Goal: Task Accomplishment & Management: Complete application form

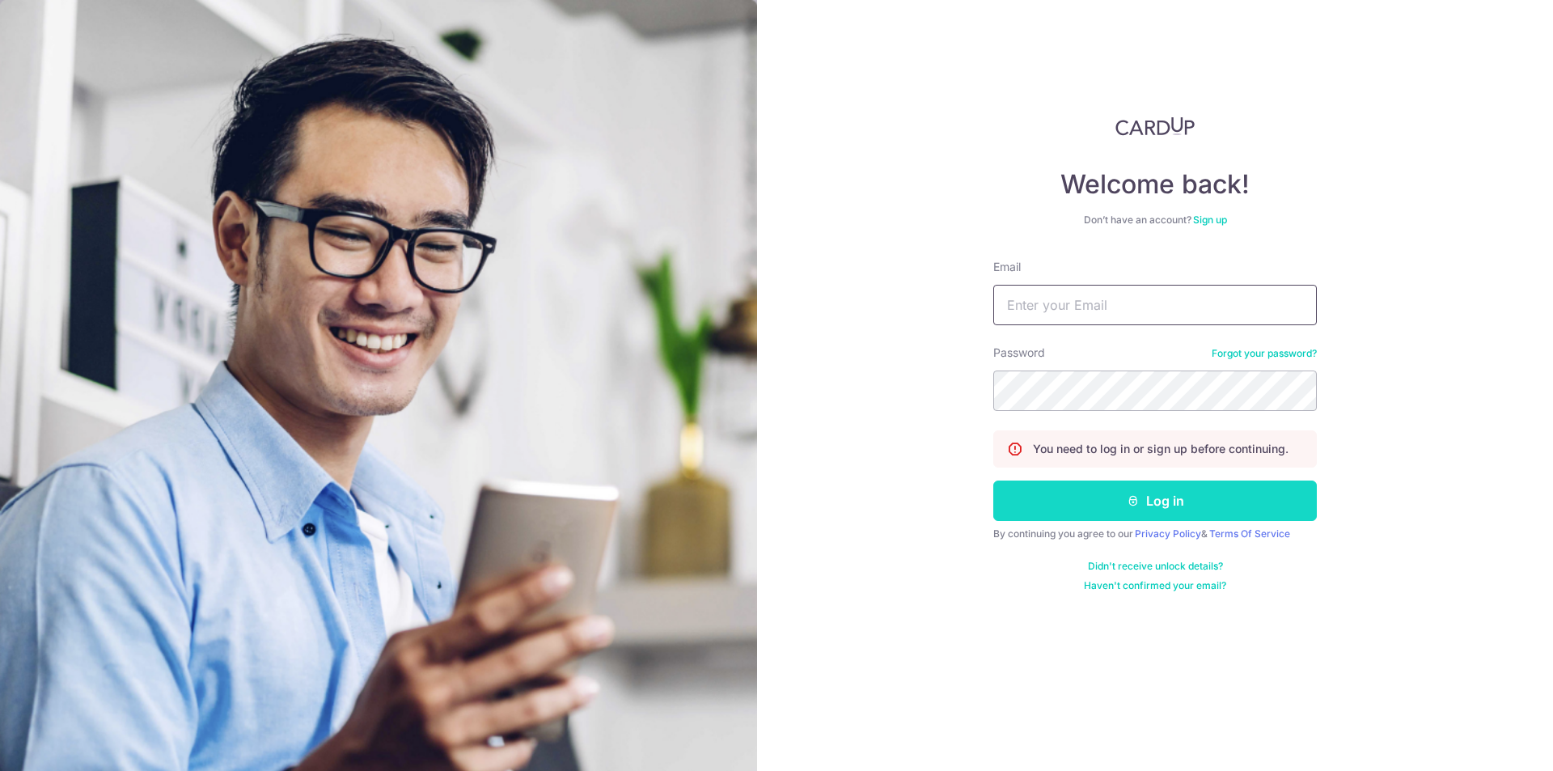
type input "zhitao_11@hotmail.com"
click at [1027, 508] on button "Log in" at bounding box center [1155, 500] width 324 height 40
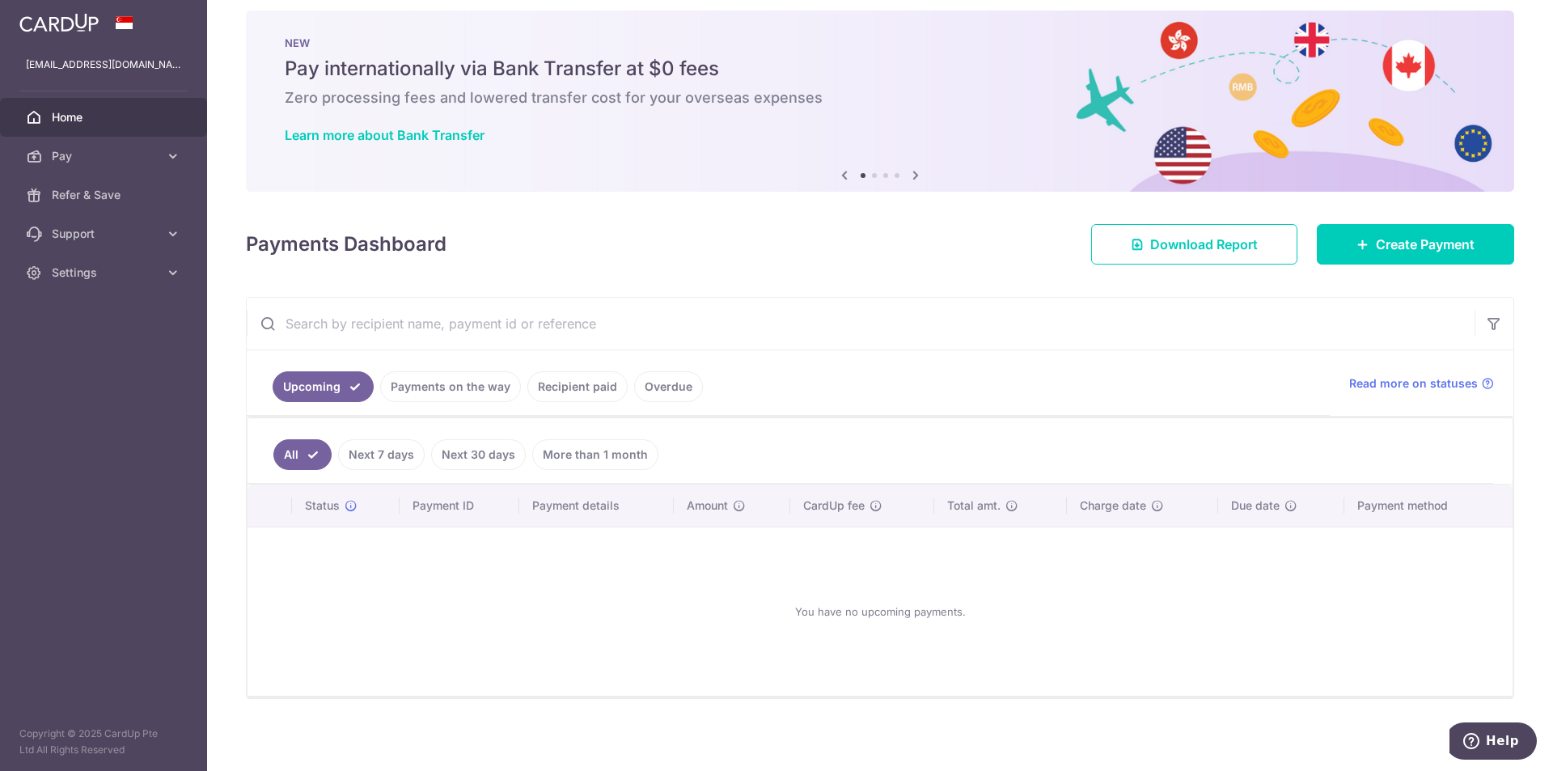
scroll to position [19, 0]
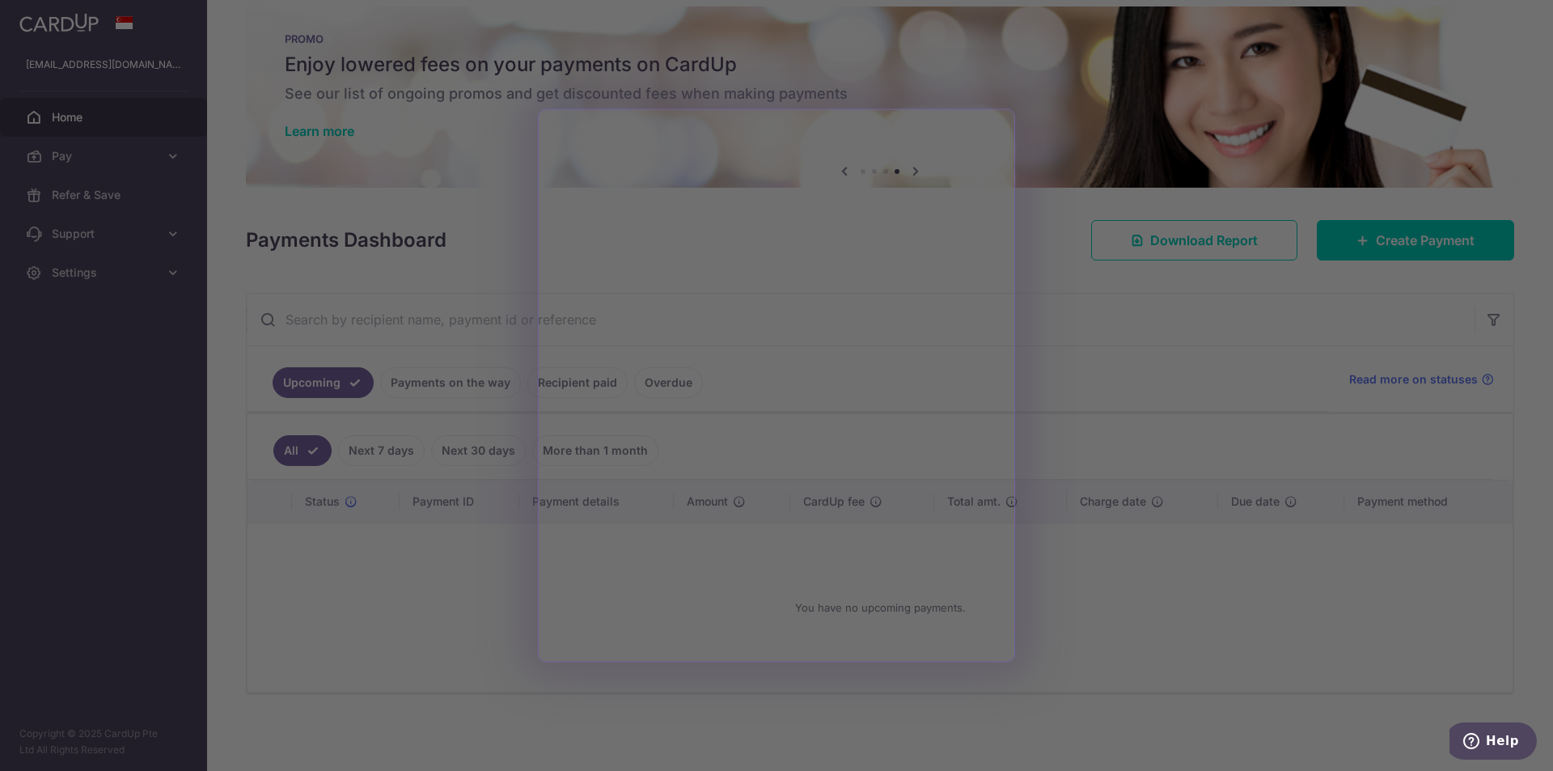
click at [1064, 424] on div at bounding box center [784, 389] width 1568 height 779
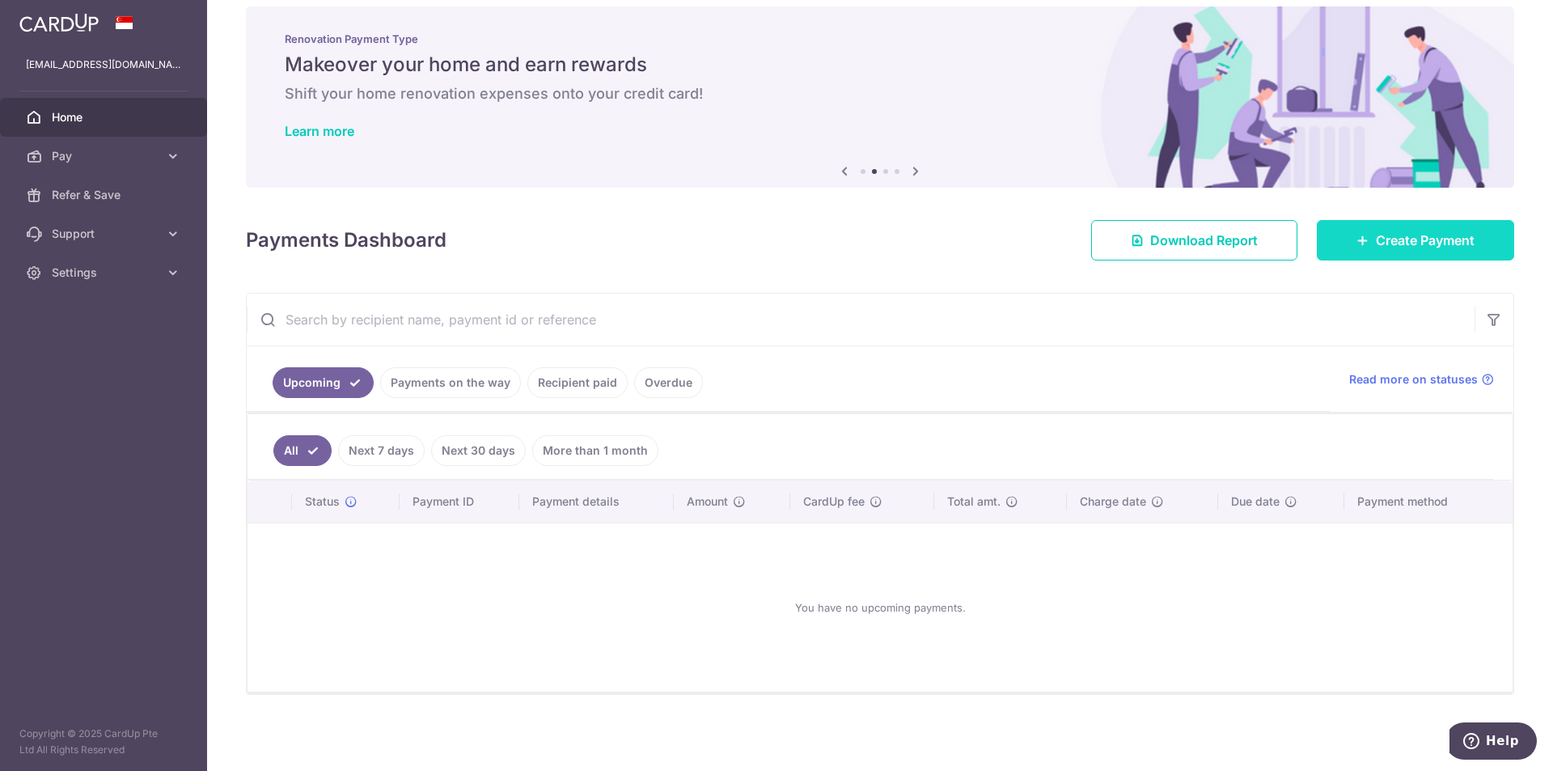
click at [1354, 254] on link "Create Payment" at bounding box center [1415, 240] width 197 height 40
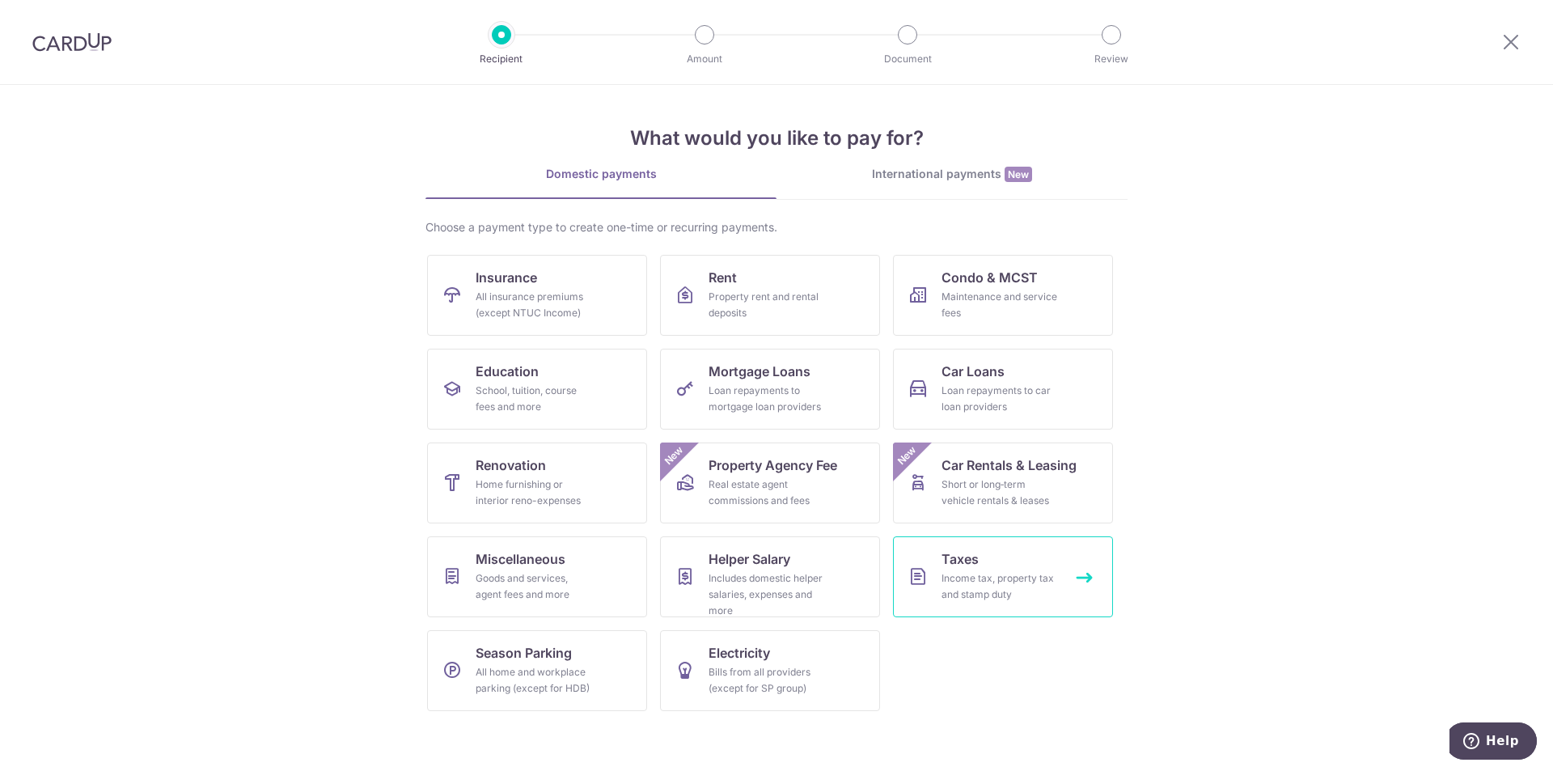
click at [963, 576] on div "Income tax, property tax and stamp duty" at bounding box center [999, 586] width 116 height 32
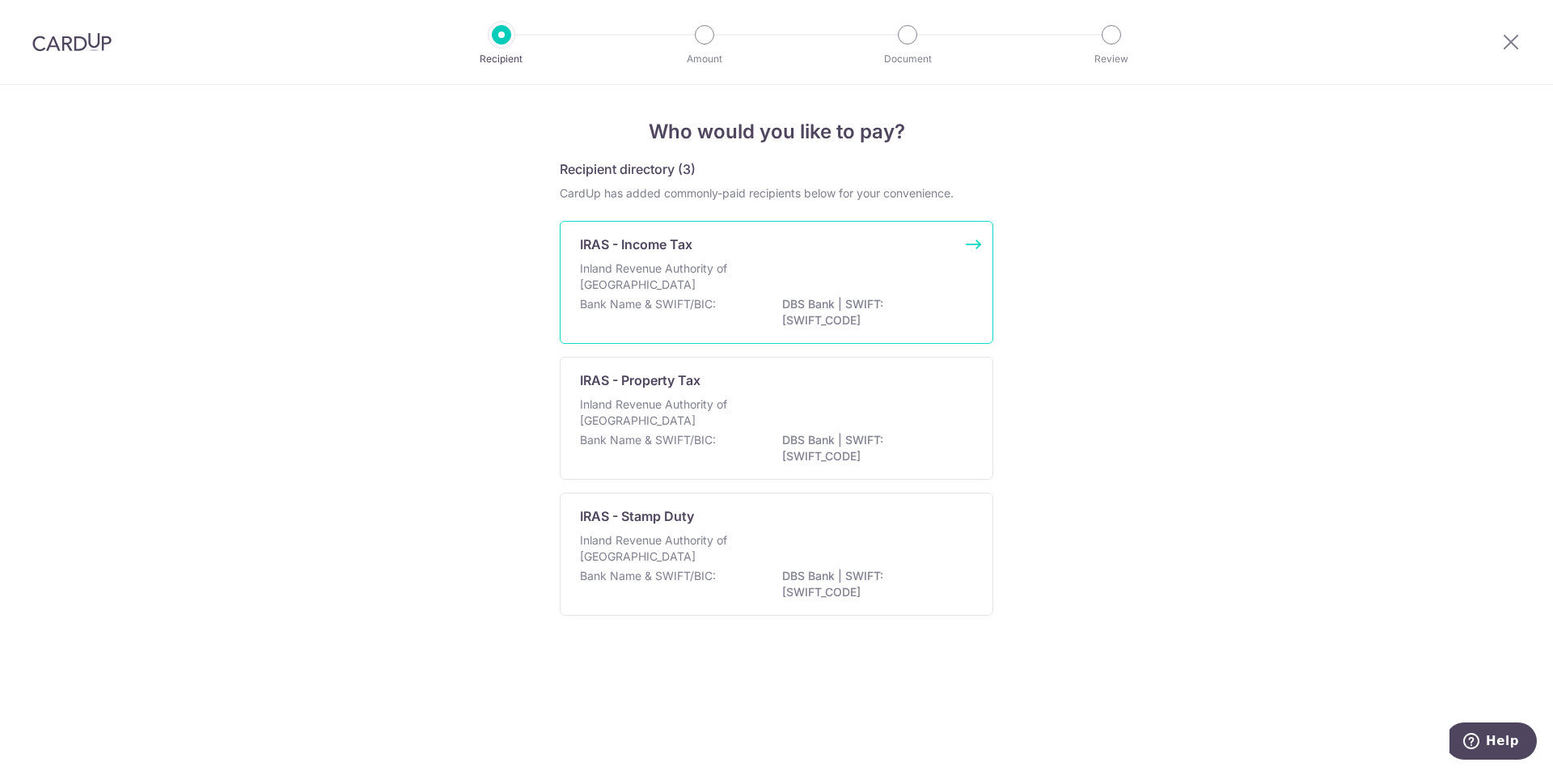
click at [730, 321] on div "Bank Name & SWIFT/BIC: DBS Bank | SWIFT: DBSSSGSGXXX" at bounding box center [776, 313] width 393 height 34
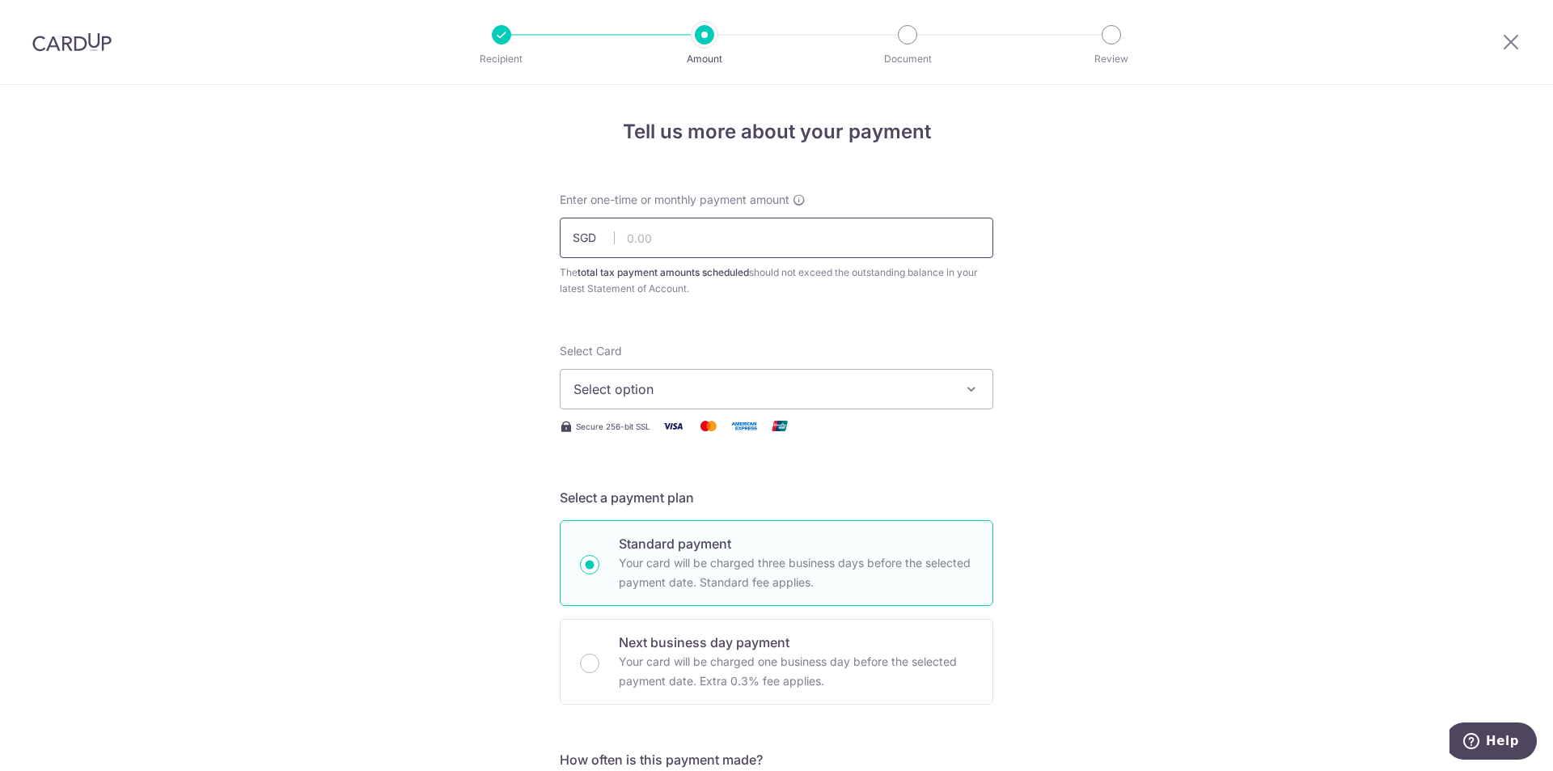
click at [726, 244] on input "text" at bounding box center [777, 238] width 434 height 40
click at [808, 381] on span "Select option" at bounding box center [761, 388] width 377 height 19
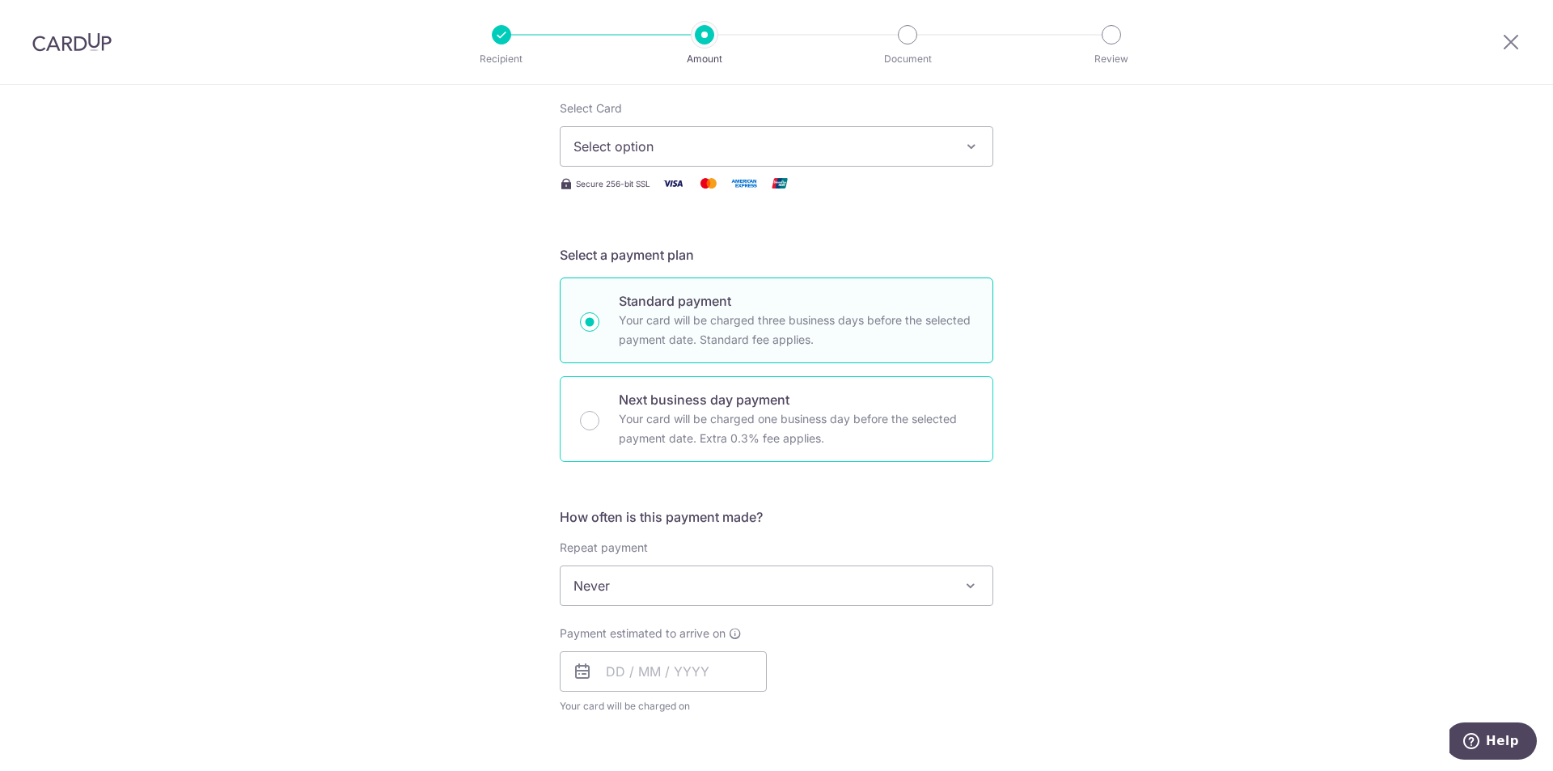
scroll to position [324, 0]
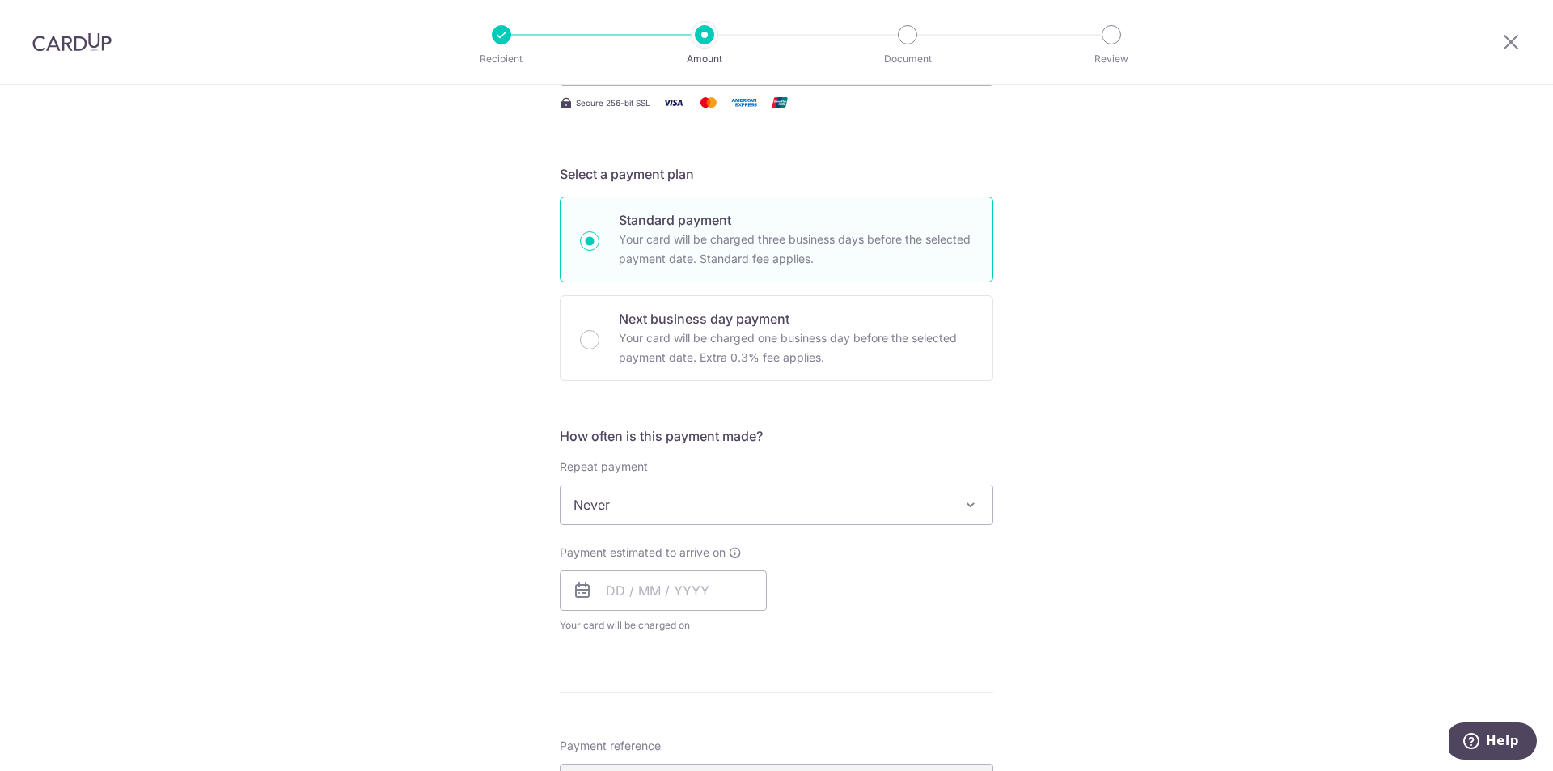
click at [858, 518] on span "Never" at bounding box center [777, 504] width 432 height 39
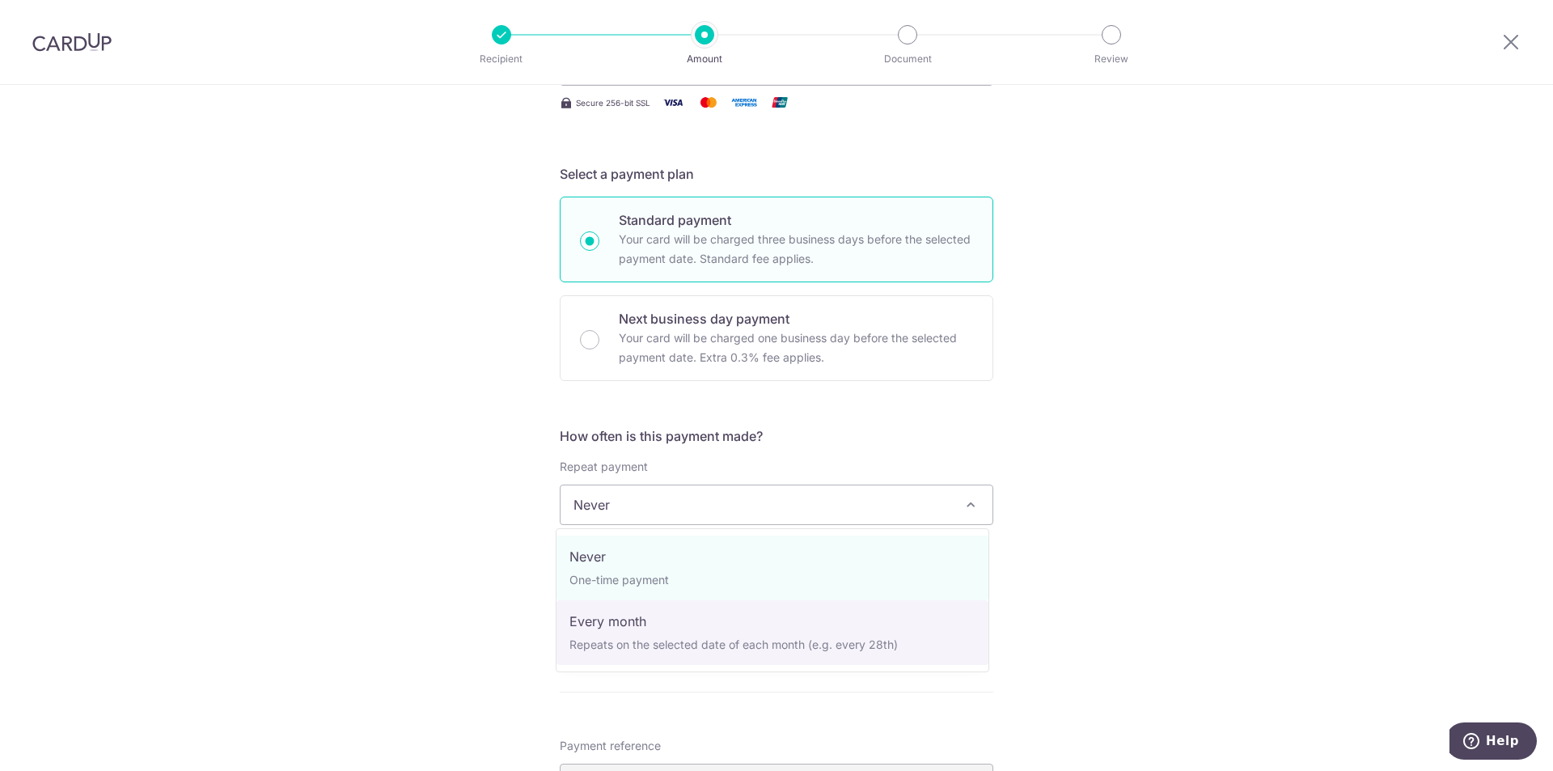
select select "3"
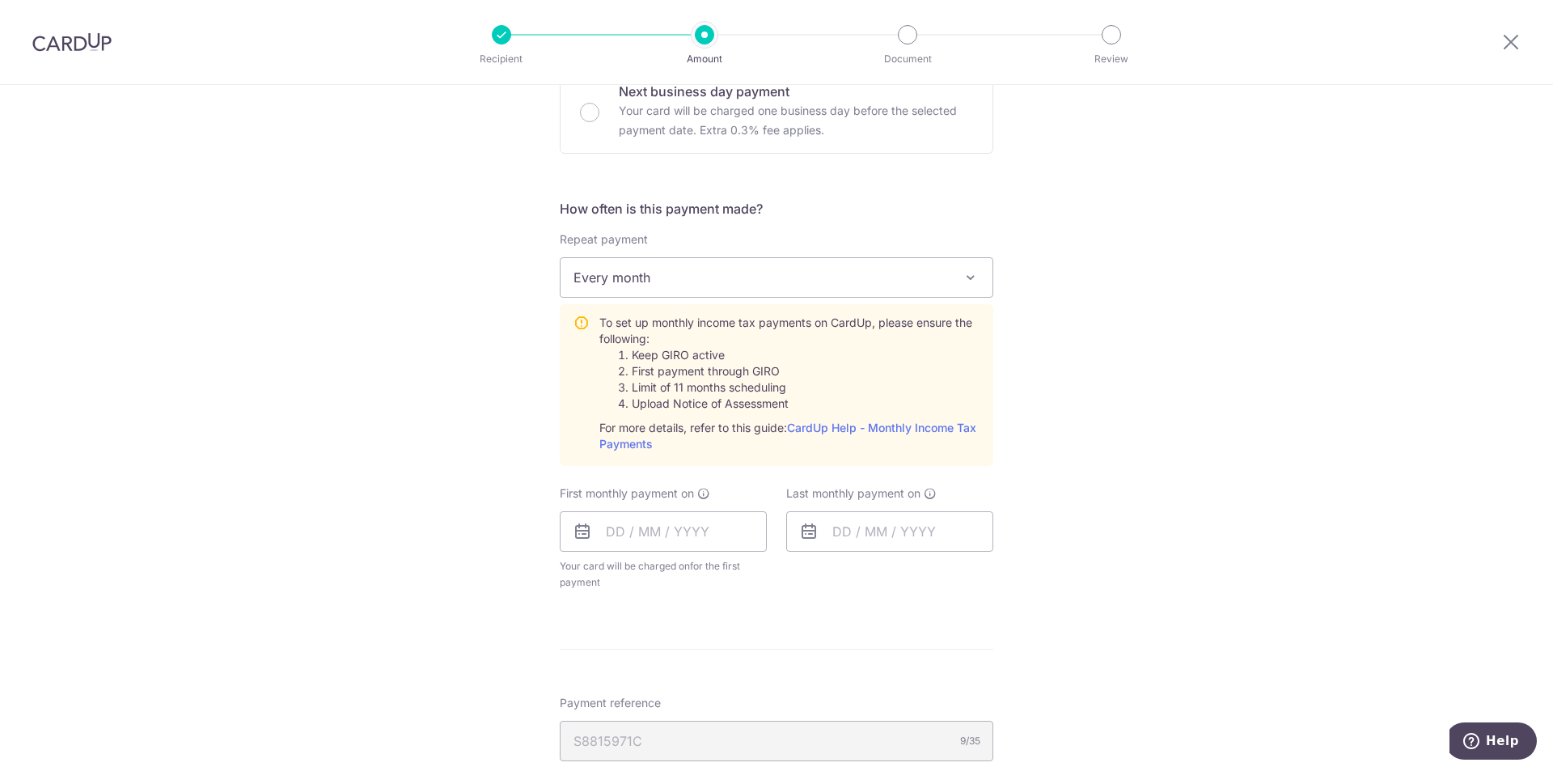
scroll to position [566, 0]
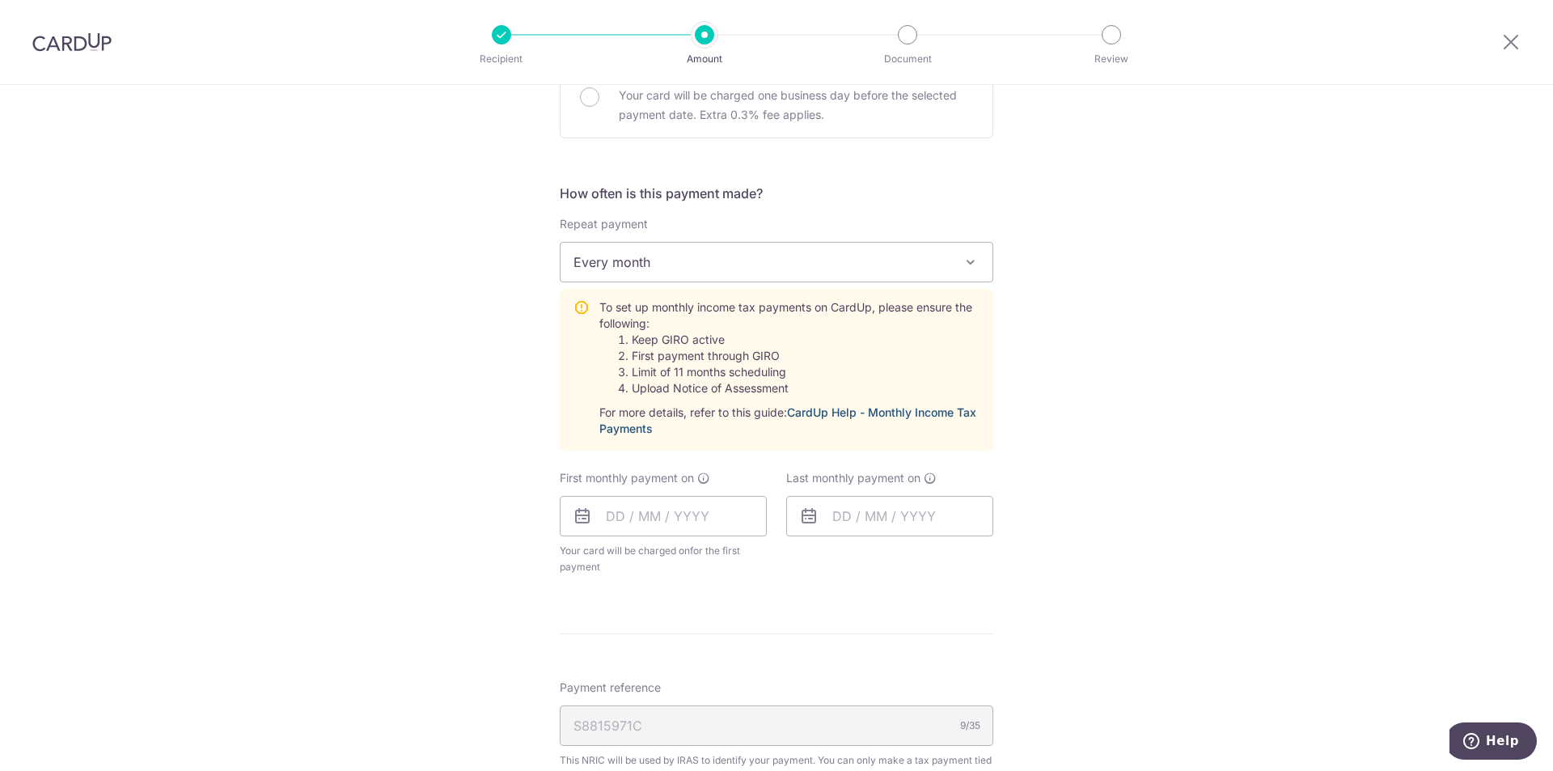
click at [935, 413] on link "CardUp Help - Monthly Income Tax Payments" at bounding box center [787, 420] width 377 height 30
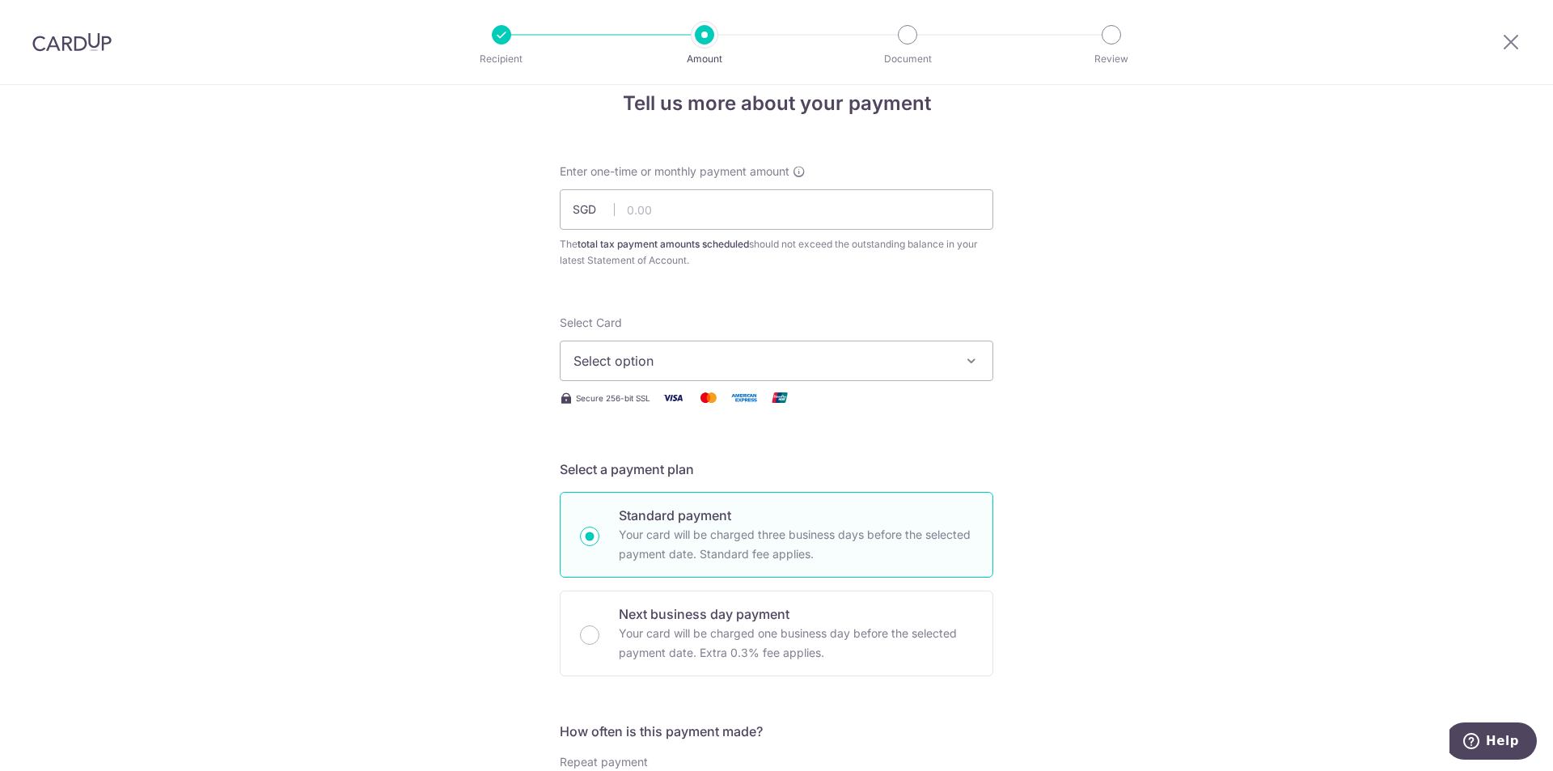
scroll to position [0, 0]
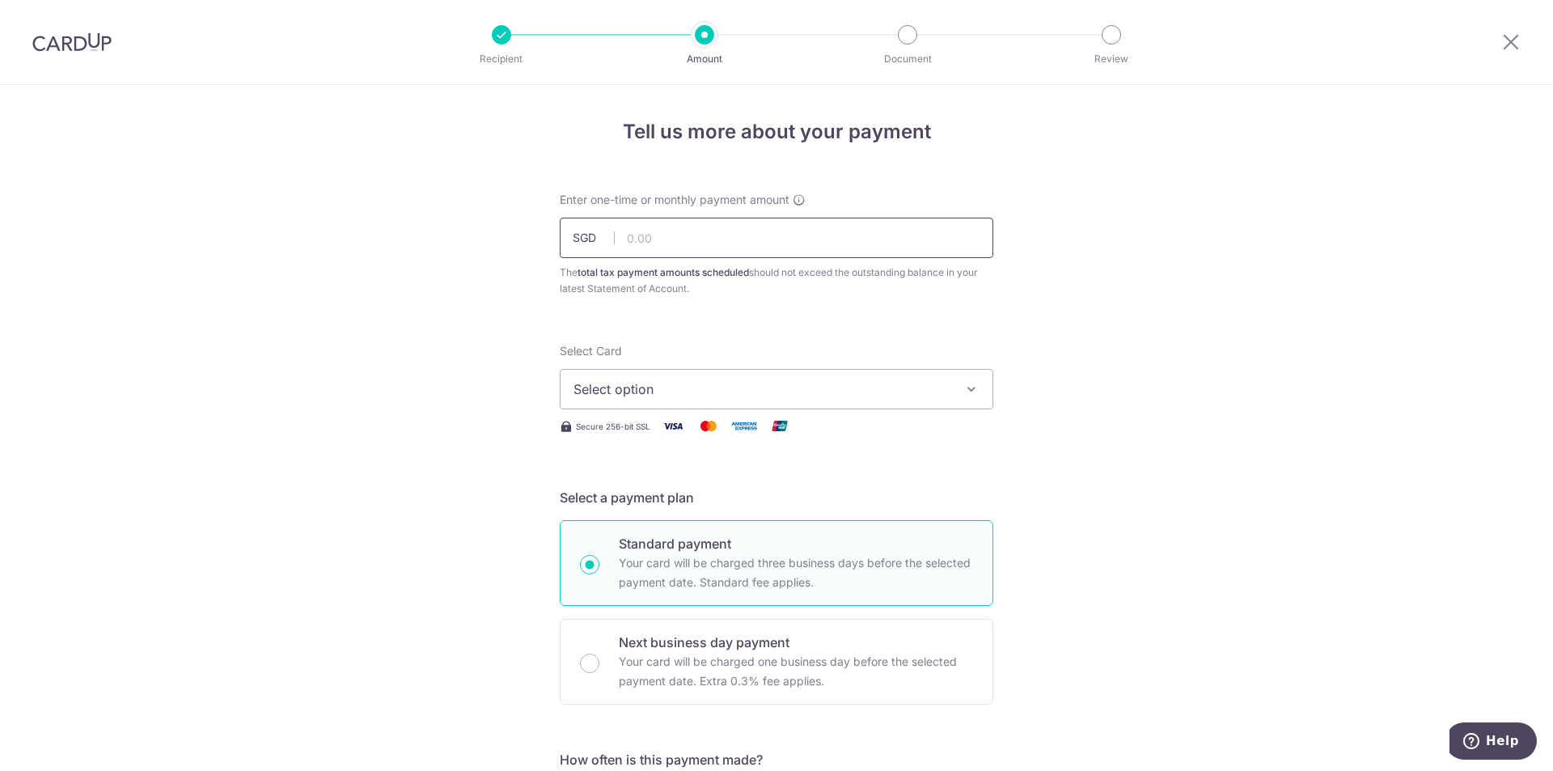
click at [734, 226] on input "text" at bounding box center [777, 238] width 434 height 40
click at [744, 251] on input "text" at bounding box center [777, 238] width 434 height 40
type input "609.79"
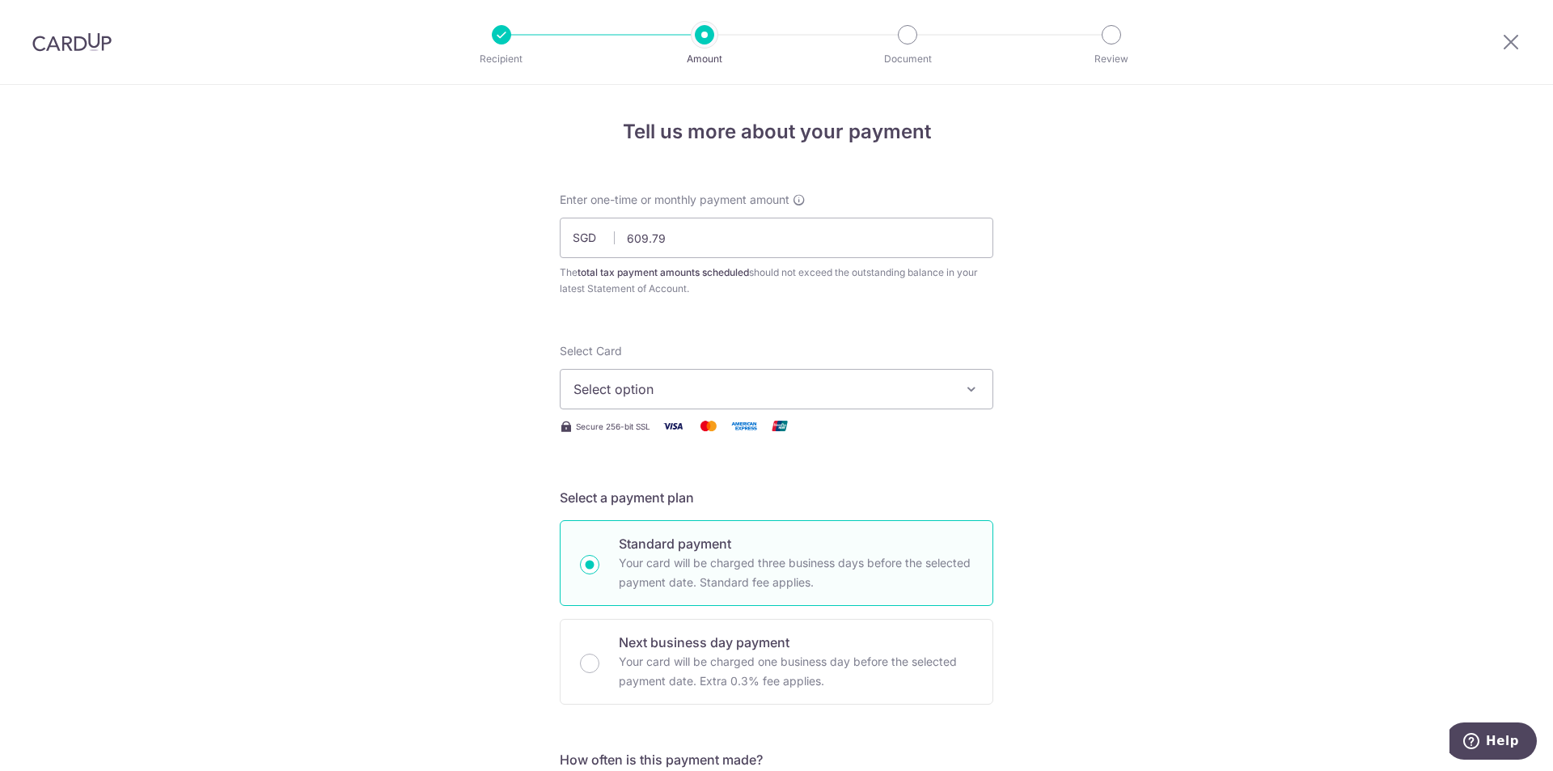
click at [866, 379] on span "Select option" at bounding box center [761, 388] width 377 height 19
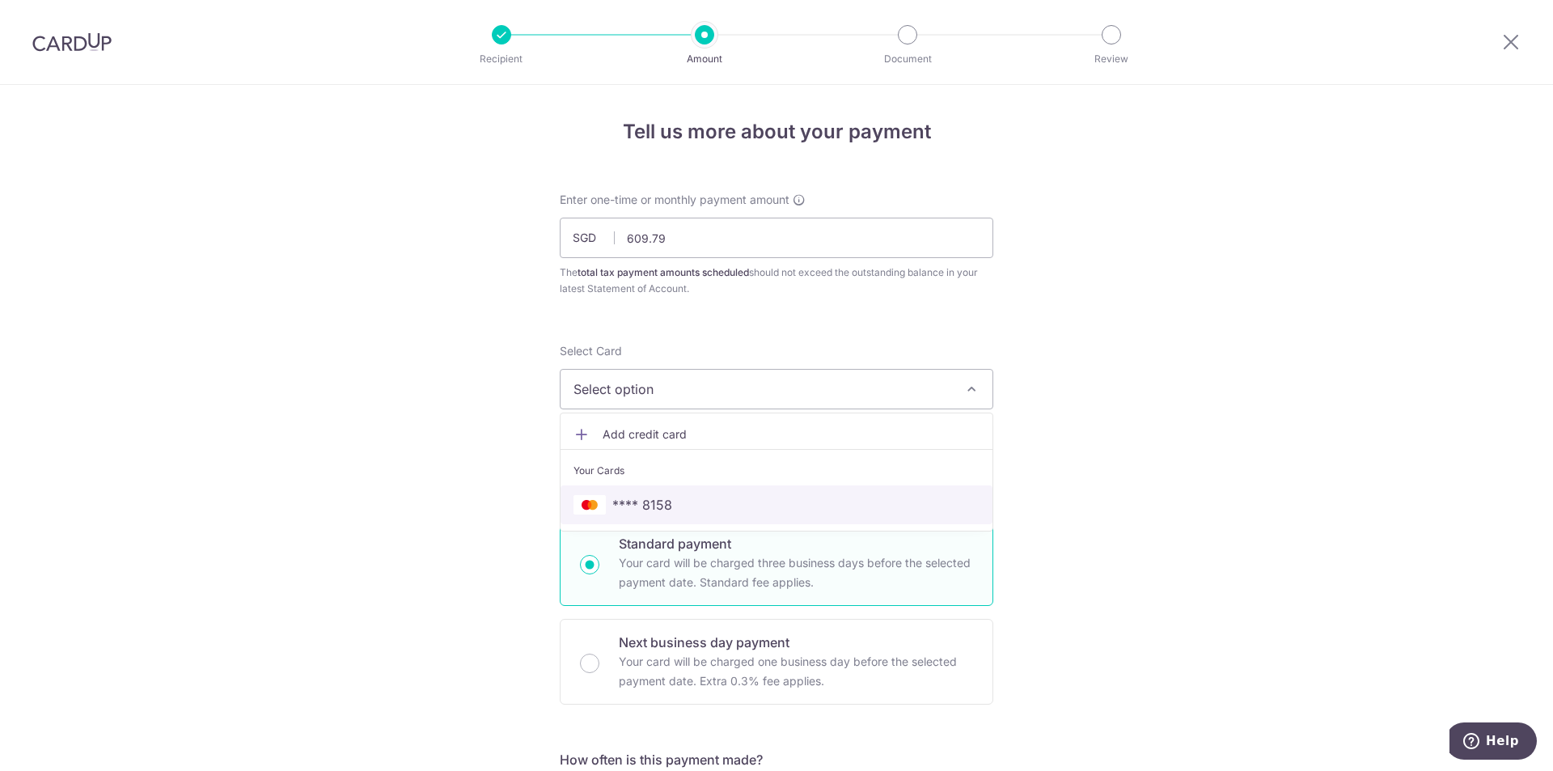
click at [798, 486] on link "**** 8158" at bounding box center [777, 504] width 432 height 39
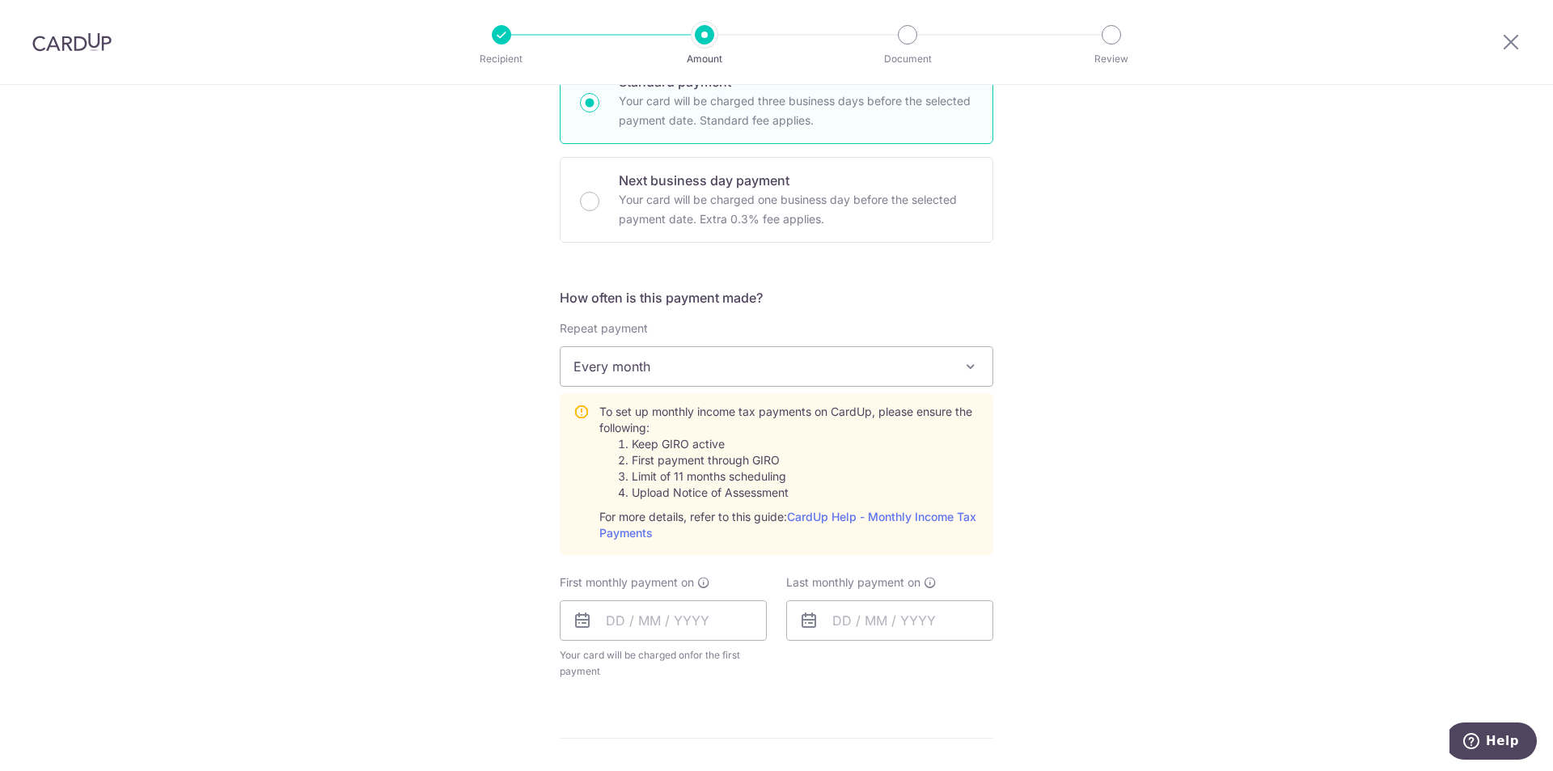
scroll to position [485, 0]
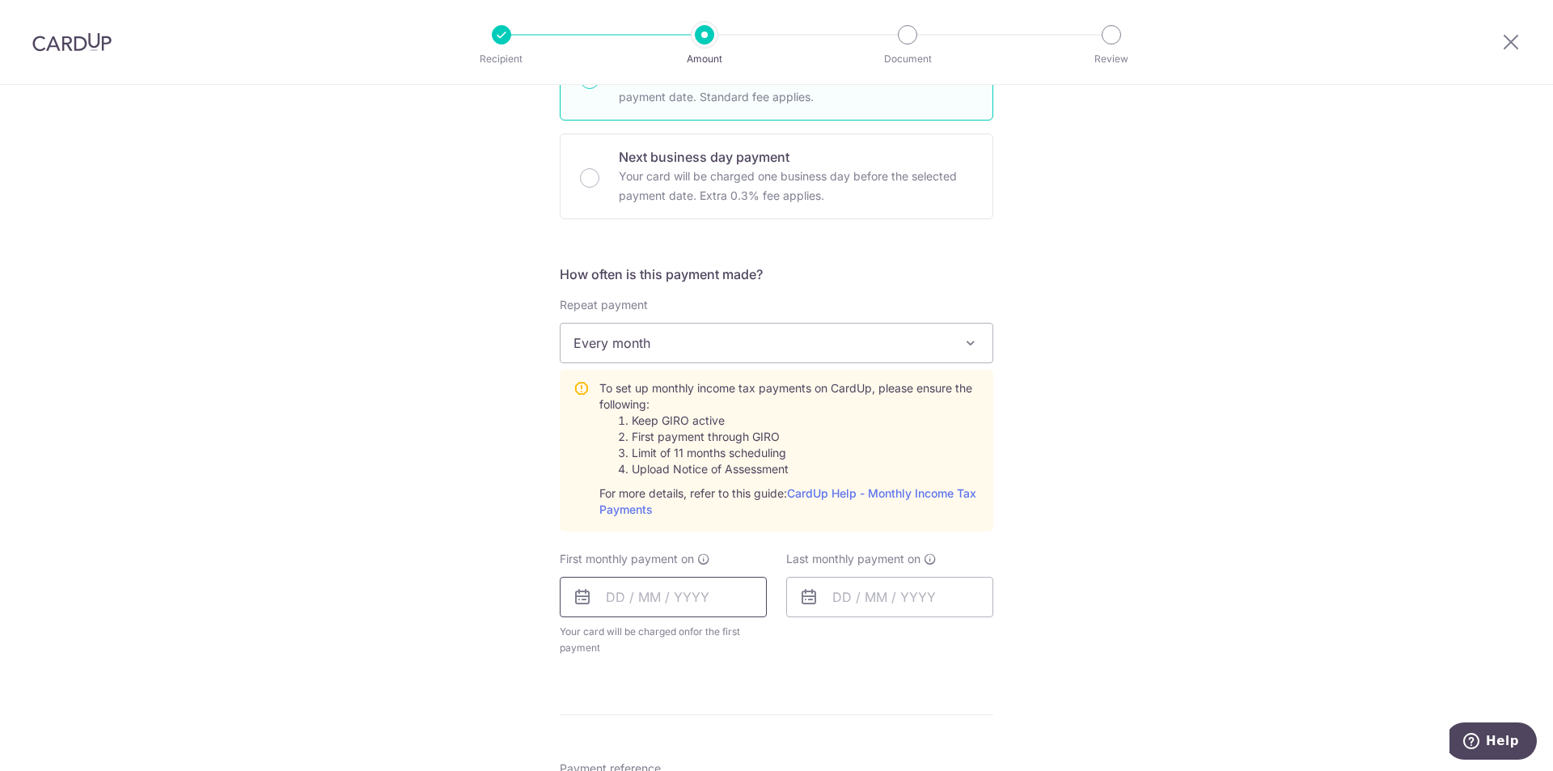
click at [713, 597] on input "text" at bounding box center [663, 597] width 207 height 40
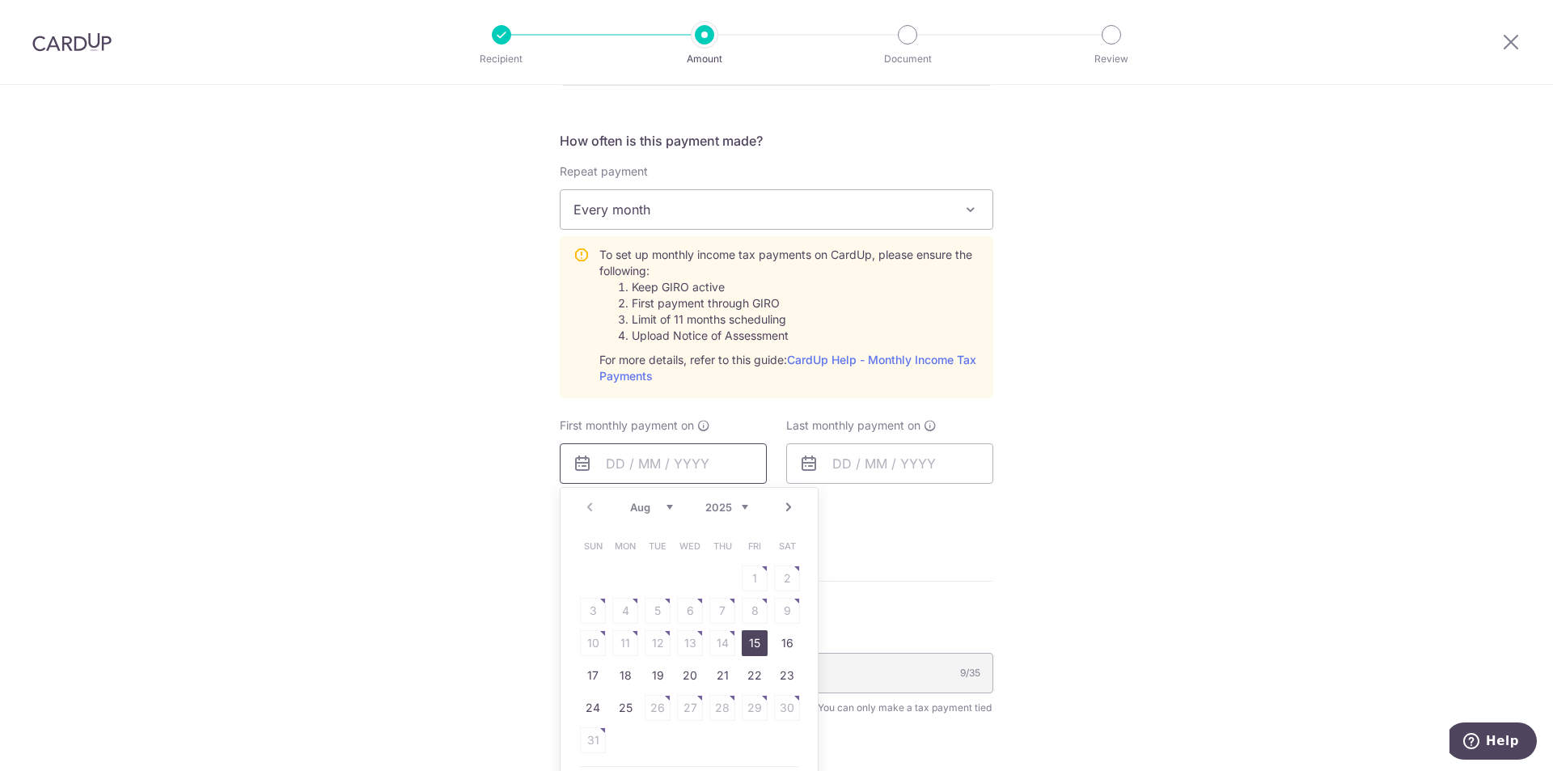
scroll to position [647, 0]
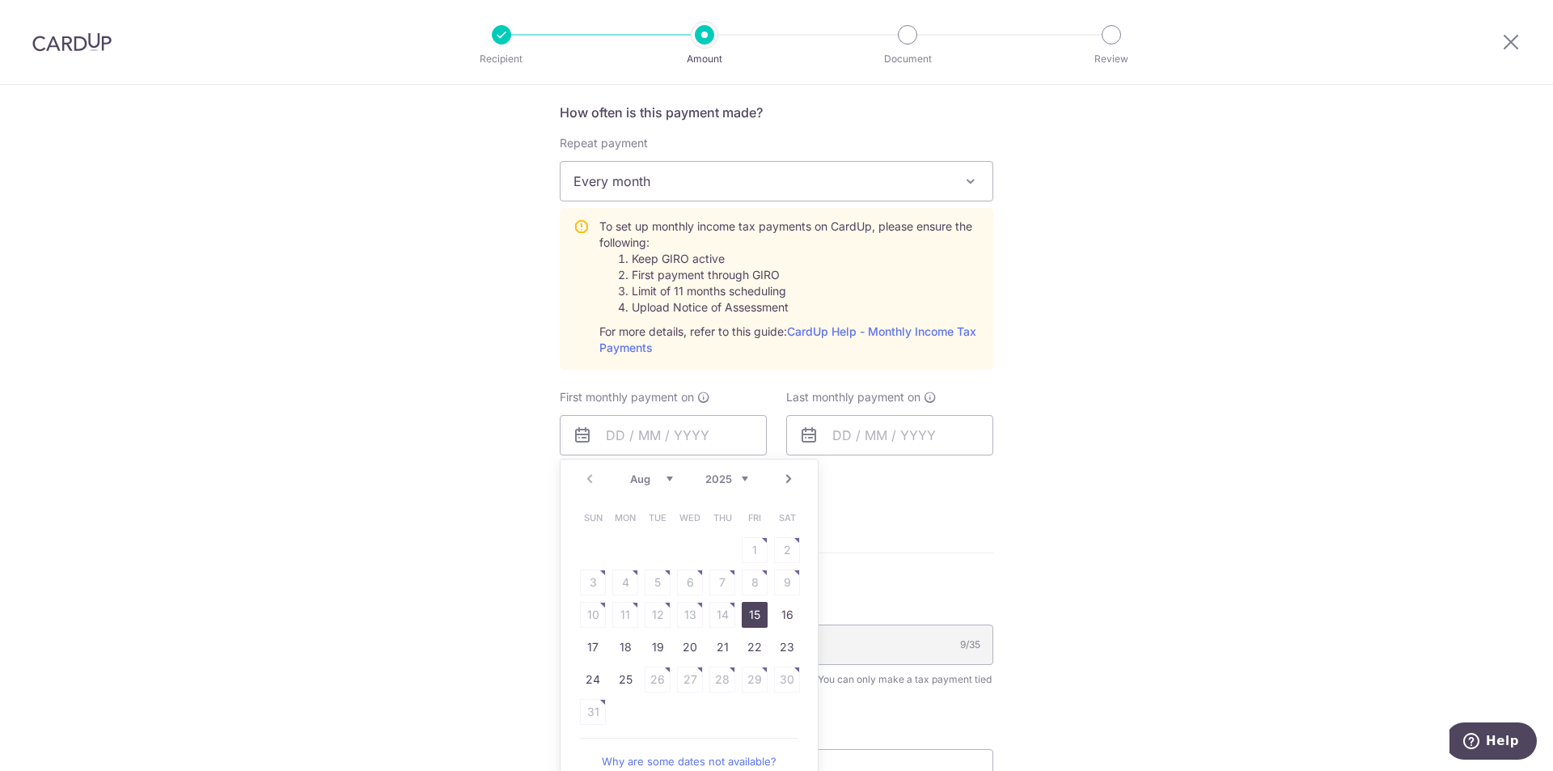
click at [754, 616] on link "15" at bounding box center [755, 615] width 26 height 26
type input "15/08/2025"
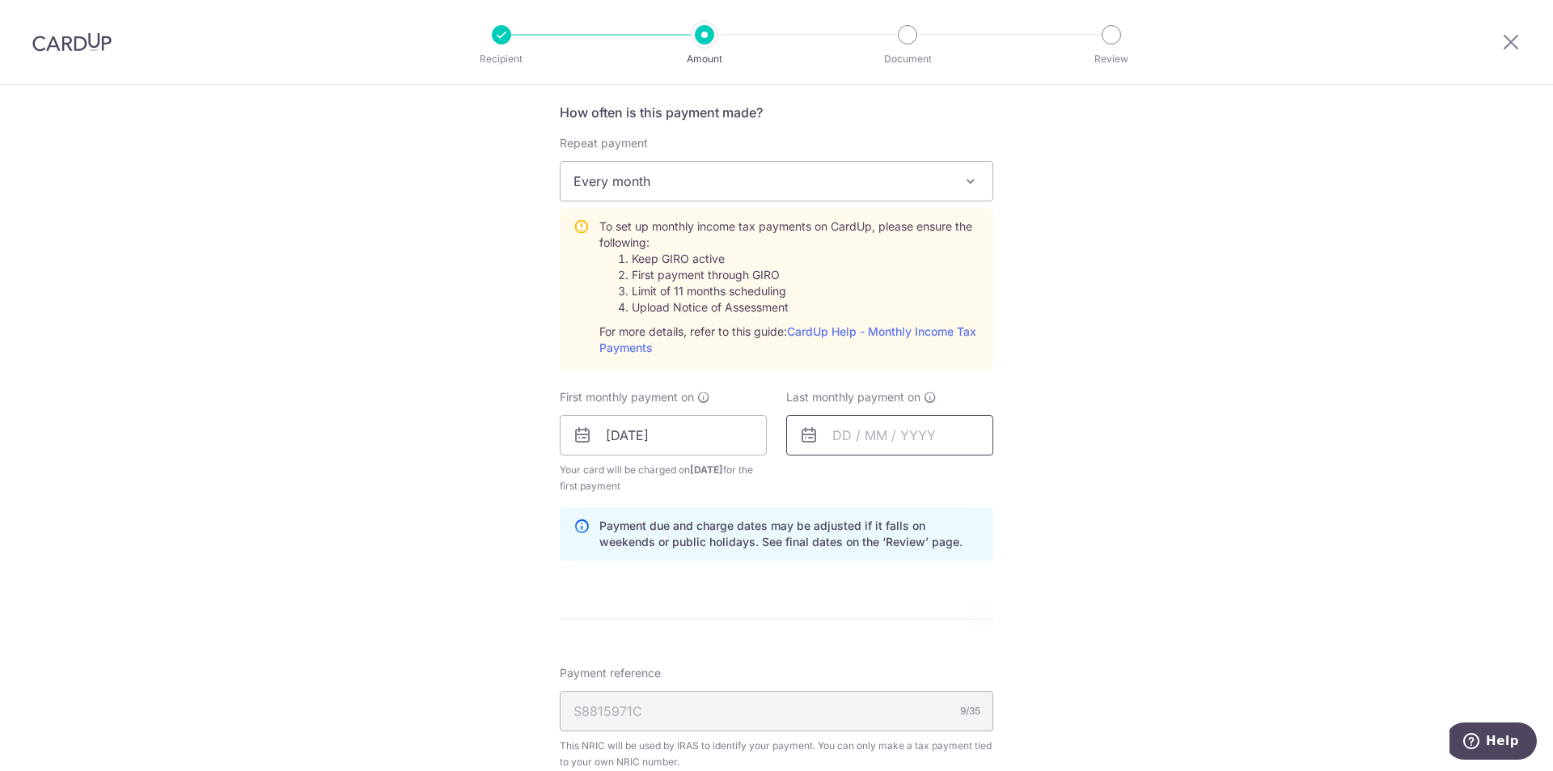
click at [890, 439] on input "text" at bounding box center [889, 435] width 207 height 40
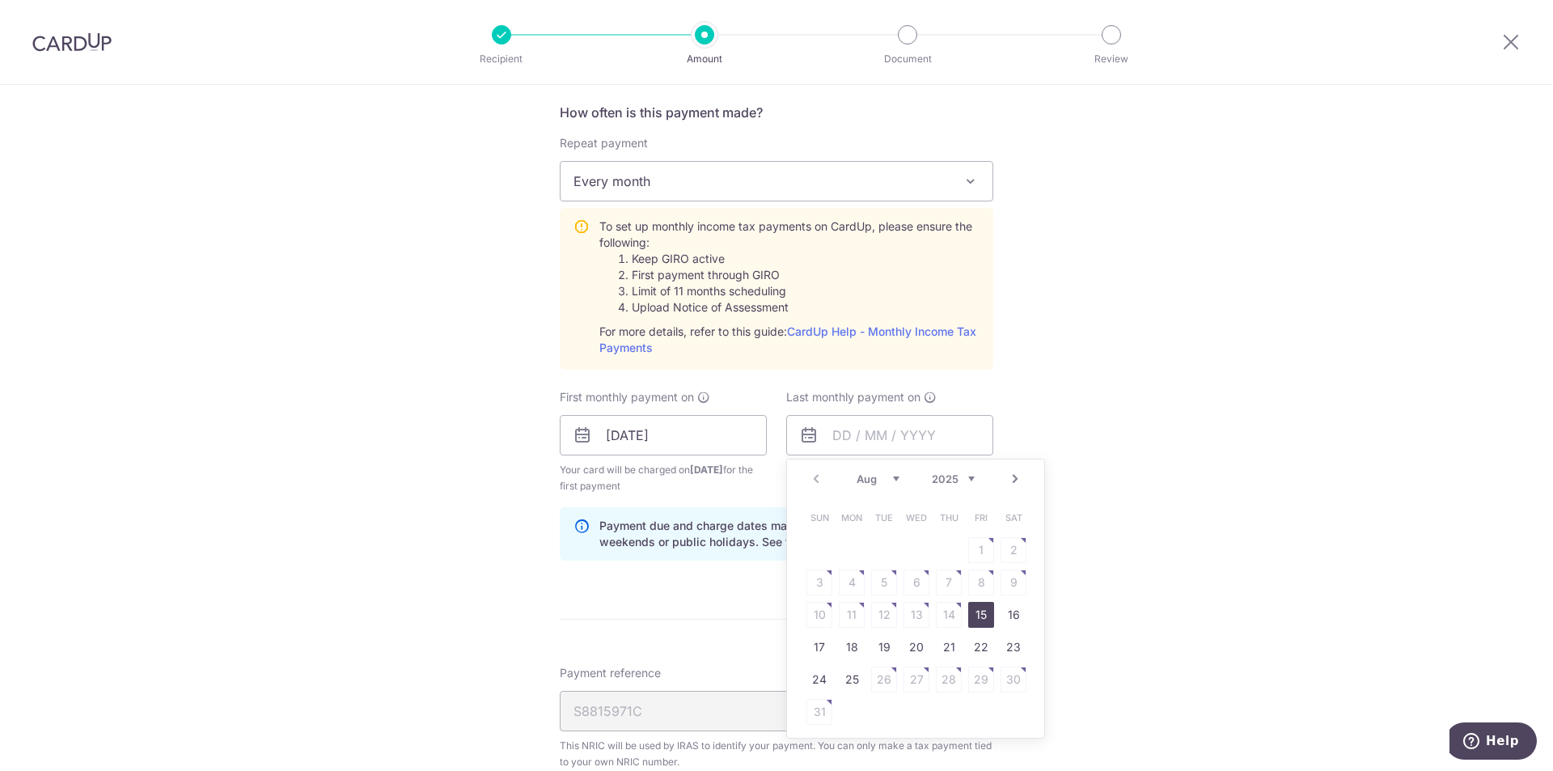
click at [1011, 480] on link "Next" at bounding box center [1014, 478] width 19 height 19
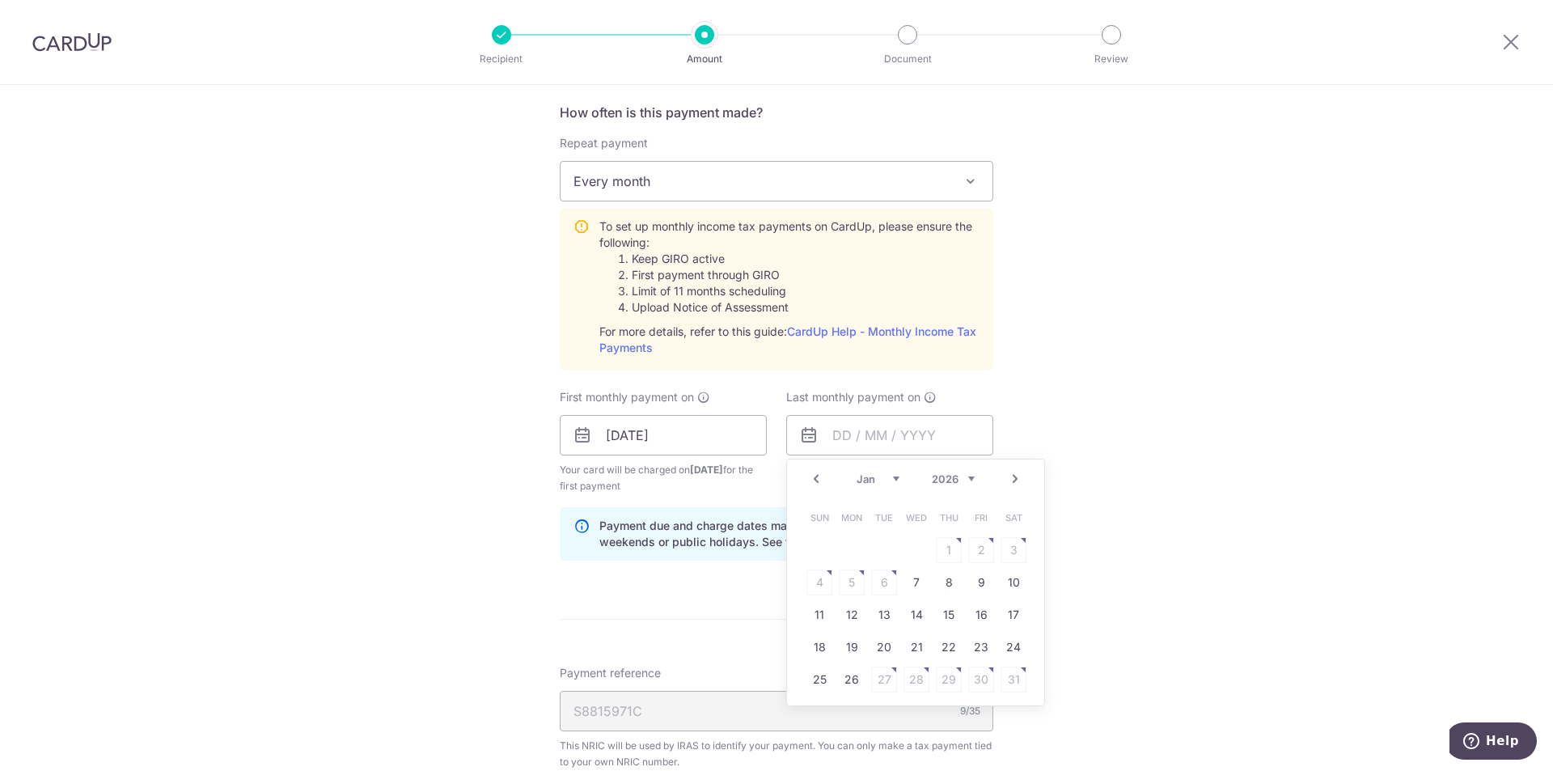
click at [1011, 480] on link "Next" at bounding box center [1014, 478] width 19 height 19
click at [814, 479] on link "Prev" at bounding box center [815, 478] width 19 height 19
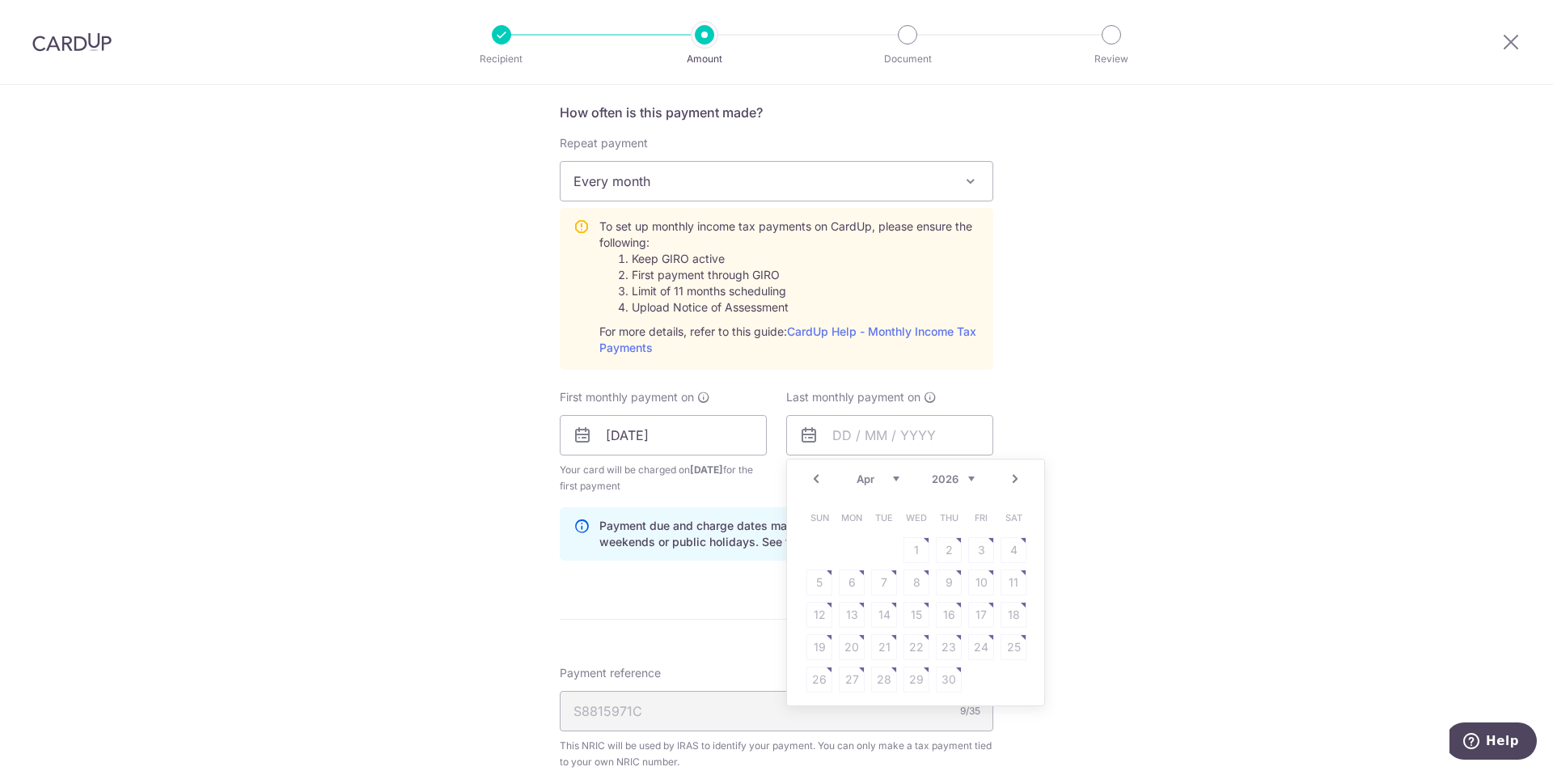
click at [1020, 479] on link "Next" at bounding box center [1014, 478] width 19 height 19
click at [815, 480] on link "Prev" at bounding box center [815, 478] width 19 height 19
click at [1013, 477] on link "Next" at bounding box center [1014, 478] width 19 height 19
click at [946, 583] on link "7" at bounding box center [949, 582] width 26 height 26
type input "07/05/2026"
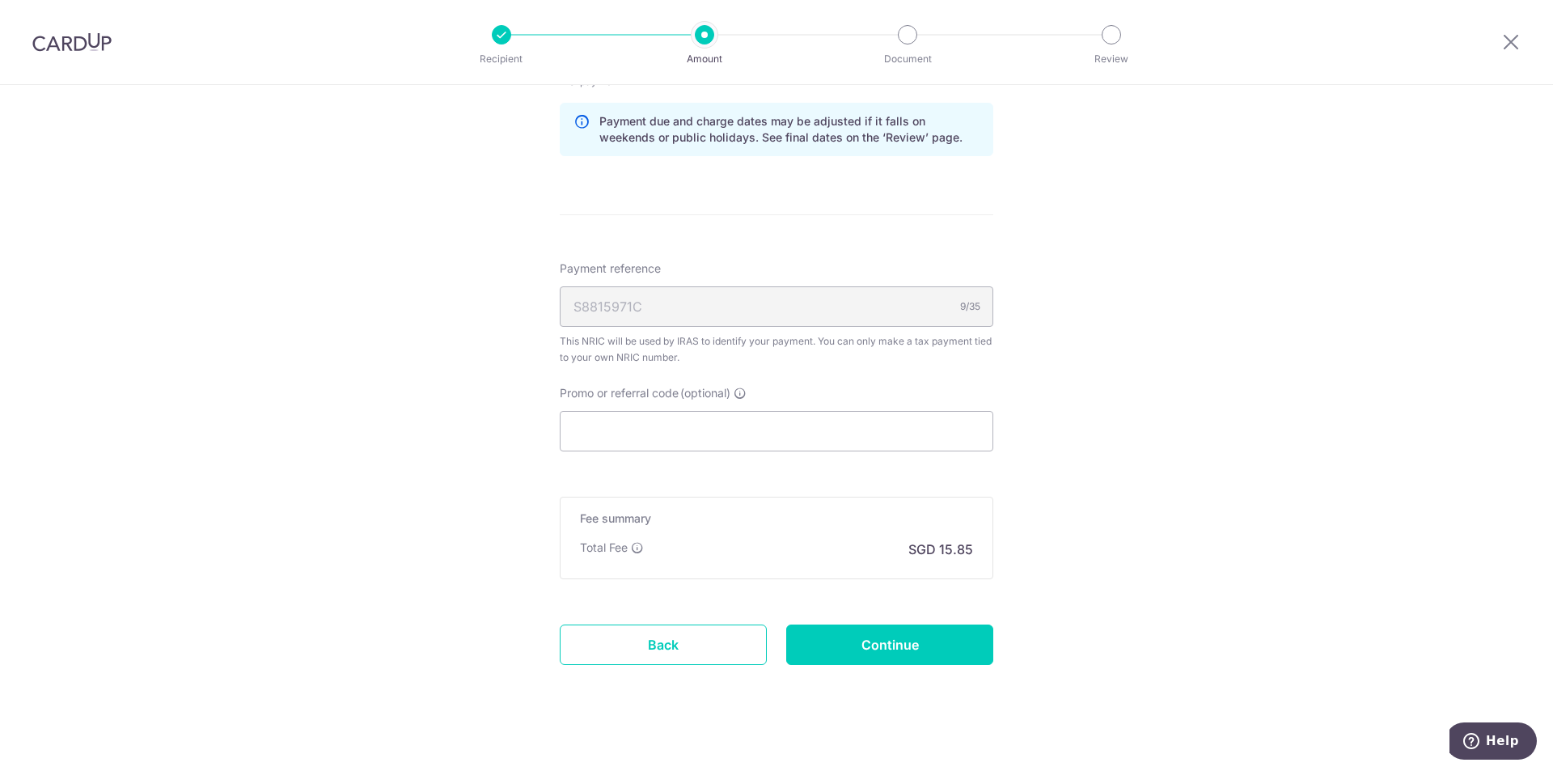
scroll to position [1067, 0]
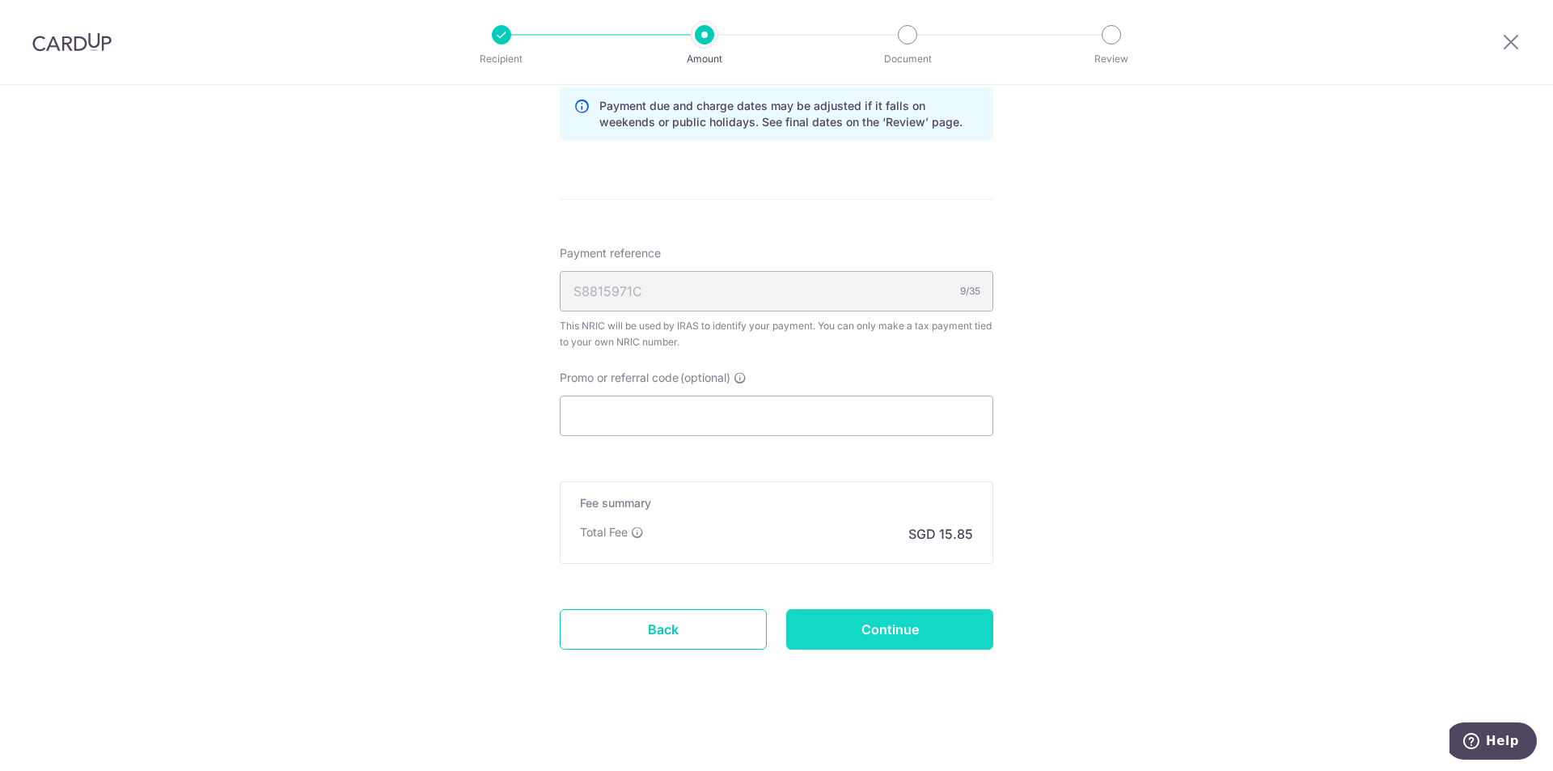
click at [861, 631] on input "Continue" at bounding box center [889, 629] width 207 height 40
type input "Create Schedule"
